Goal: Task Accomplishment & Management: Use online tool/utility

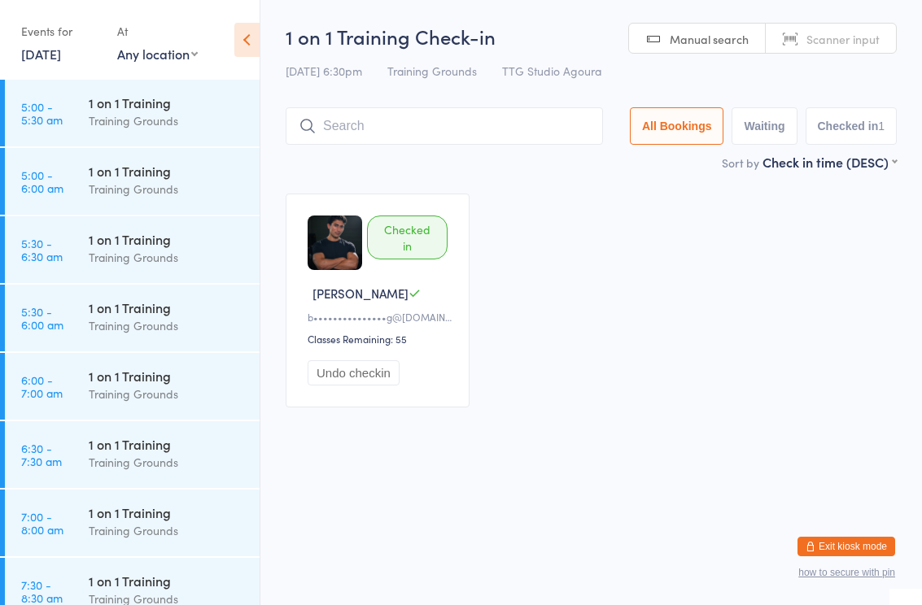
click at [50, 61] on link "12 Sep, 2025" at bounding box center [41, 54] width 40 height 18
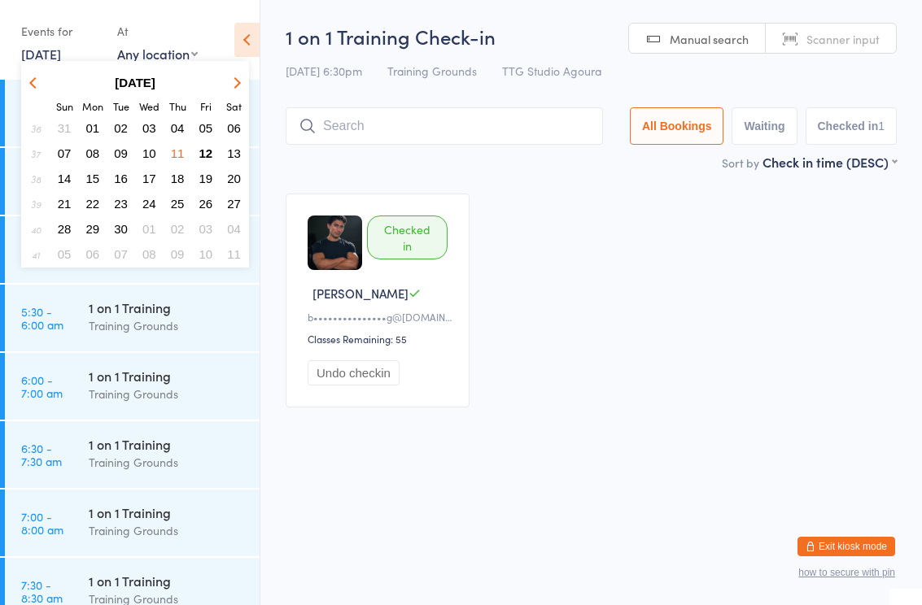
click at [236, 151] on span "13" at bounding box center [234, 153] width 14 height 14
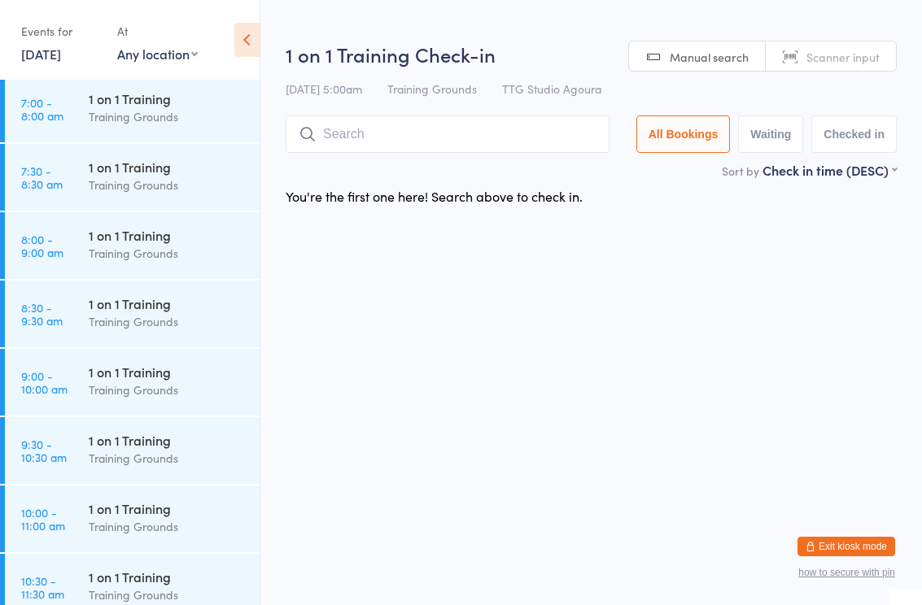
scroll to position [413, 0]
click at [177, 243] on div "1 on 1 Training" at bounding box center [167, 236] width 157 height 18
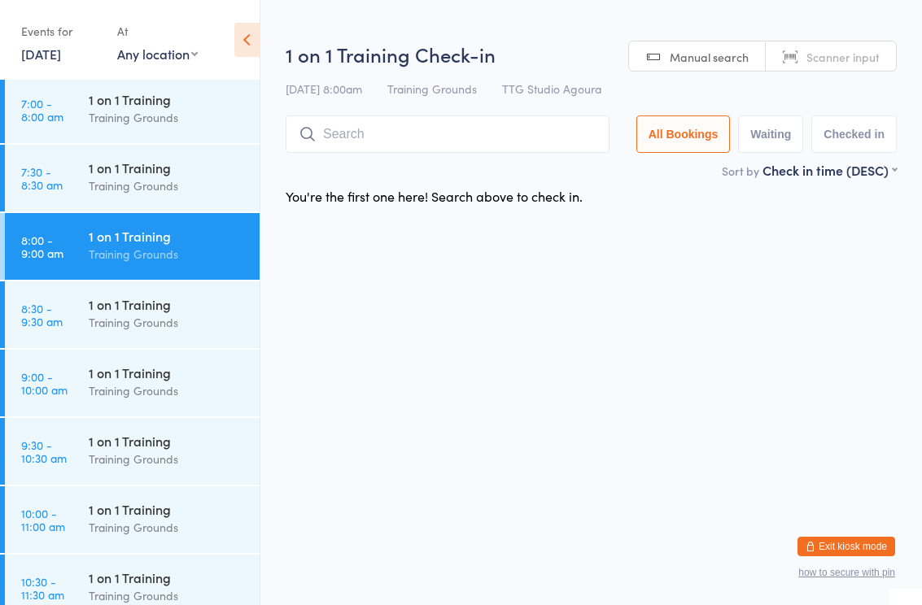
click at [476, 133] on input "search" at bounding box center [448, 134] width 324 height 37
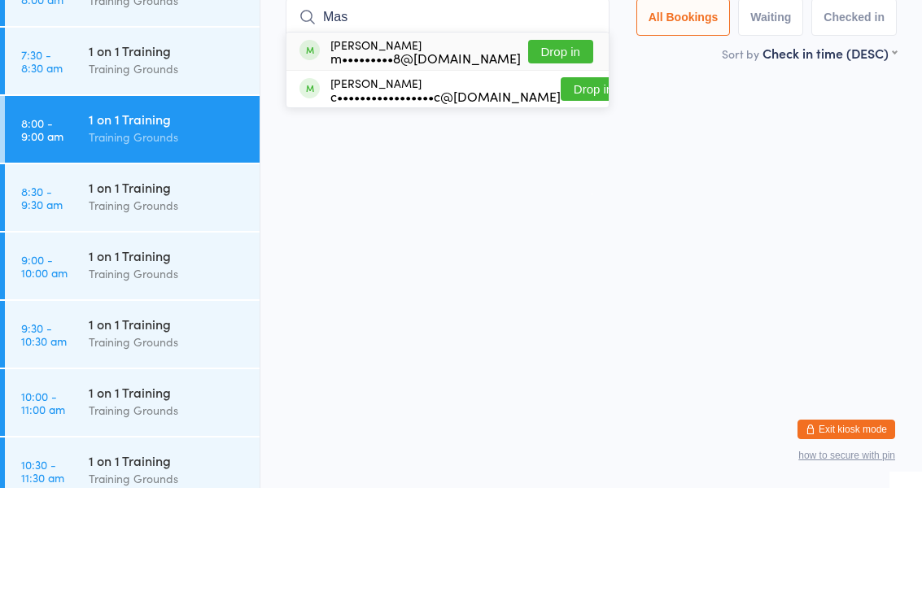
type input "Mas"
click at [576, 157] on button "Drop in" at bounding box center [560, 169] width 65 height 24
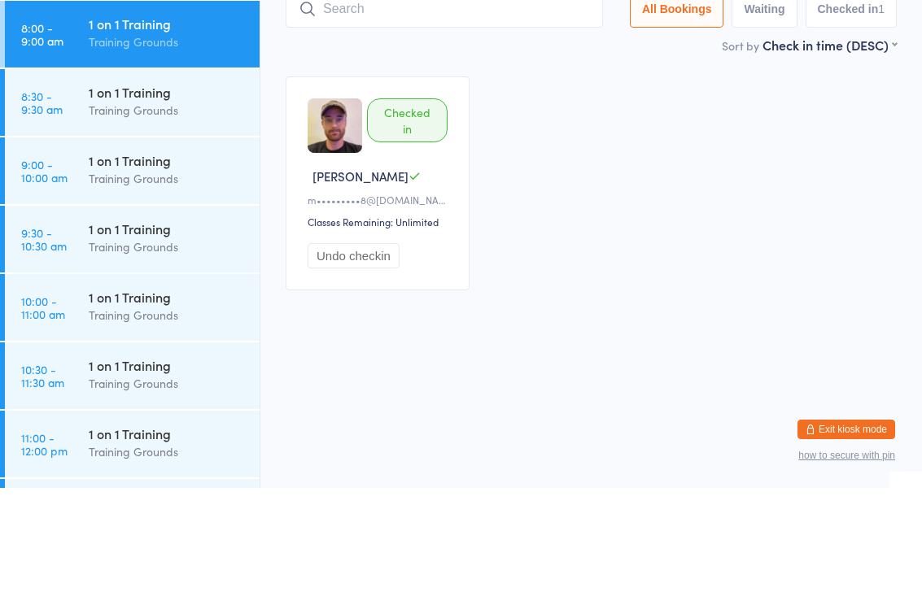
scroll to position [508, 0]
click at [186, 287] on div "Training Grounds" at bounding box center [167, 296] width 157 height 19
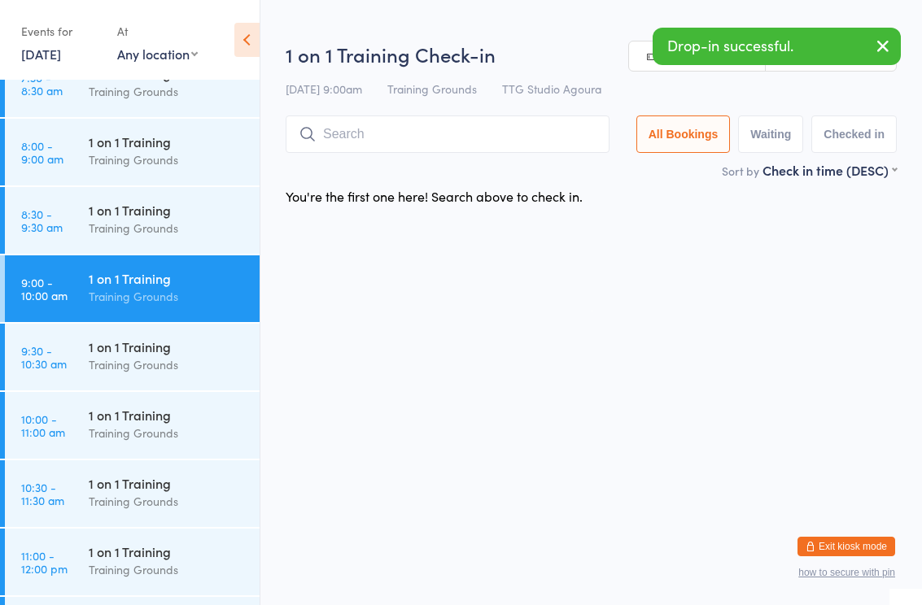
click at [448, 135] on input "search" at bounding box center [448, 134] width 324 height 37
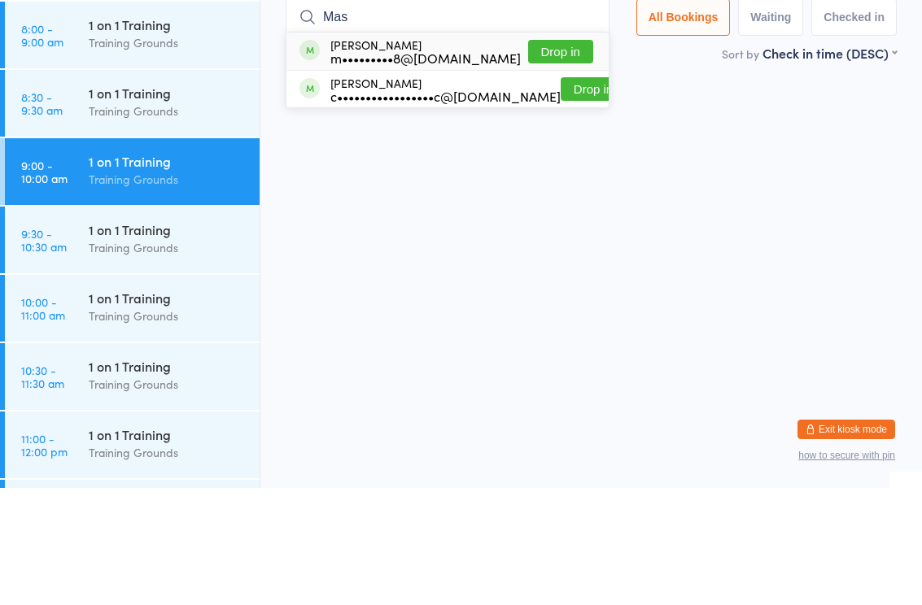
type input "Mas"
click at [579, 157] on button "Drop in" at bounding box center [560, 169] width 65 height 24
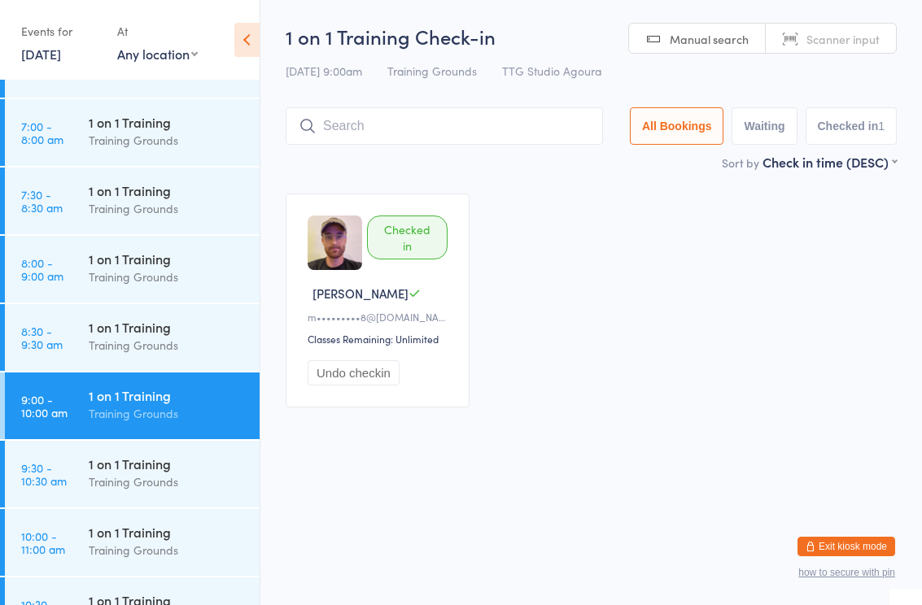
scroll to position [384, 0]
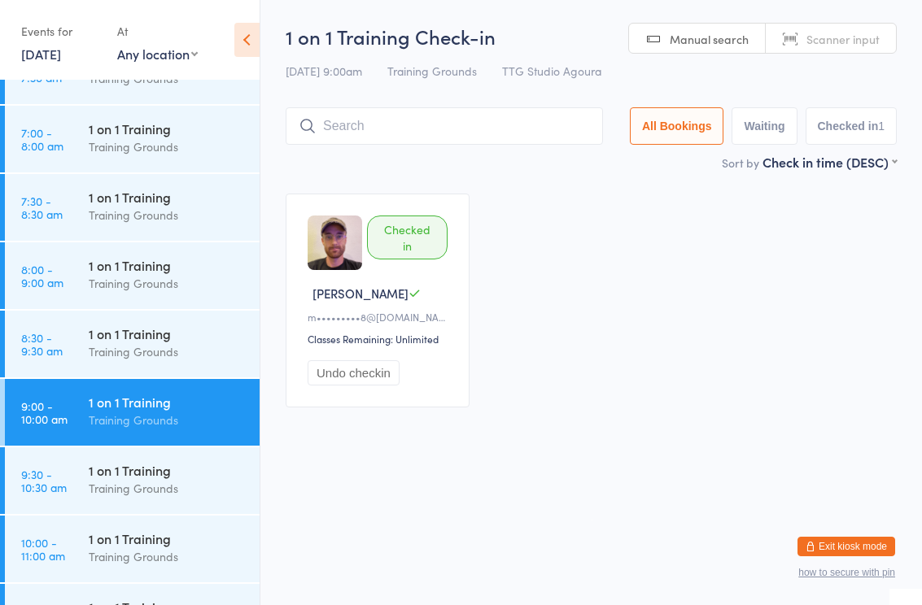
click at [72, 263] on link "8:00 - 9:00 am 1 on 1 Training Training Grounds" at bounding box center [132, 275] width 255 height 67
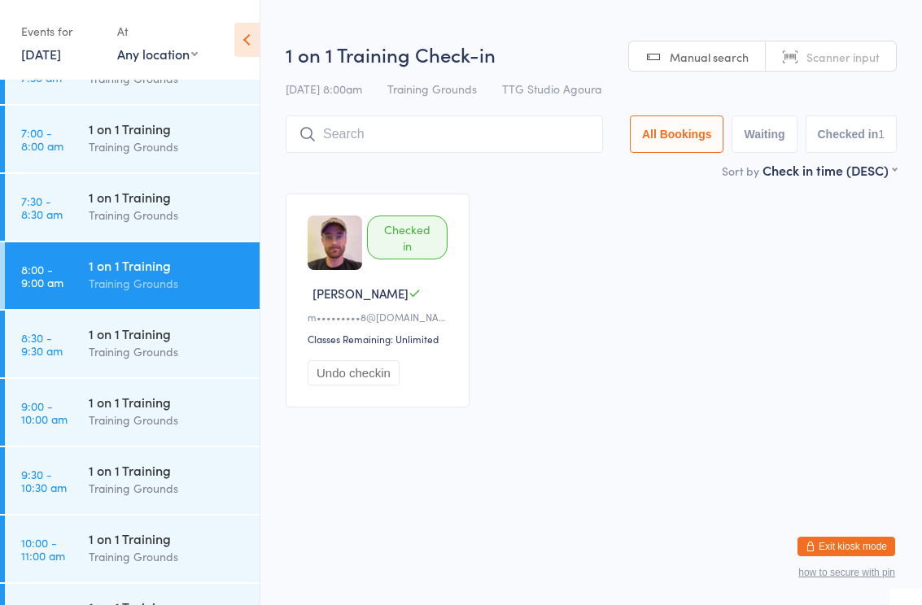
click at [344, 132] on input "search" at bounding box center [444, 134] width 317 height 37
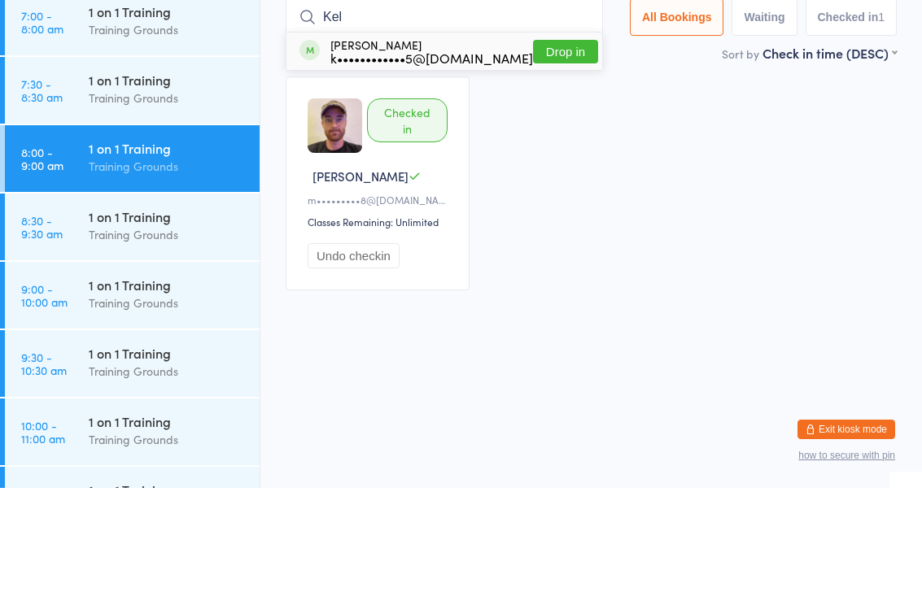
type input "Kel"
click at [533, 157] on button "Drop in" at bounding box center [565, 169] width 65 height 24
